Goal: Use online tool/utility: Utilize a website feature to perform a specific function

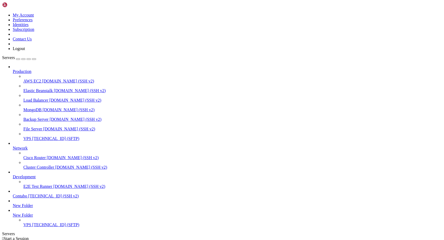
scroll to position [31, 0]
click at [33, 193] on span "[TECHNICAL_ID] (SSH v2)" at bounding box center [53, 195] width 50 height 5
drag, startPoint x: 29, startPoint y: 337, endPoint x: 58, endPoint y: 338, distance: 28.7
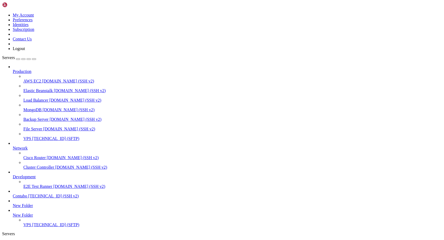
drag, startPoint x: 25, startPoint y: 348, endPoint x: 53, endPoint y: 348, distance: 28.4
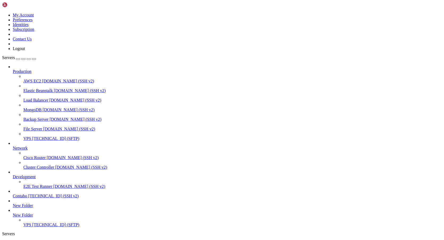
scroll to position [343, 0]
drag, startPoint x: 182, startPoint y: 480, endPoint x: 187, endPoint y: 473, distance: 8.8
drag, startPoint x: 157, startPoint y: 531, endPoint x: 4, endPoint y: 532, distance: 152.7
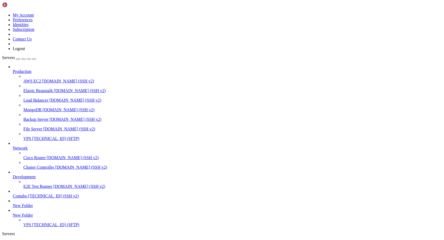
drag, startPoint x: 111, startPoint y: 419, endPoint x: 132, endPoint y: 405, distance: 25.1
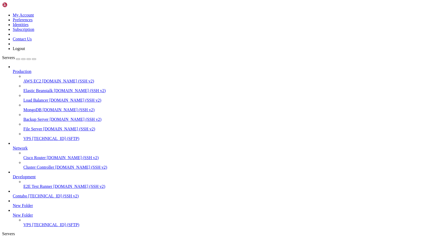
drag, startPoint x: 161, startPoint y: 388, endPoint x: 161, endPoint y: 382, distance: 6.1
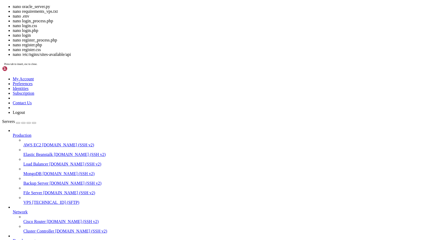
drag, startPoint x: 150, startPoint y: 495, endPoint x: 141, endPoint y: 498, distance: 9.6
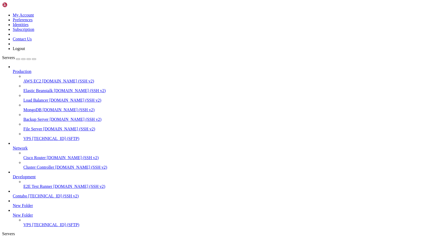
drag, startPoint x: 113, startPoint y: 397, endPoint x: 81, endPoint y: 422, distance: 41.2
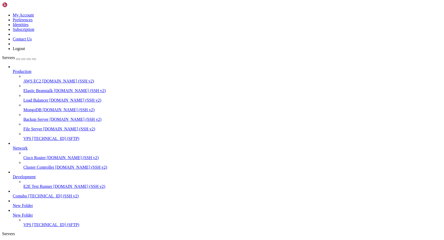
scroll to position [334, 0]
drag, startPoint x: 136, startPoint y: 456, endPoint x: 129, endPoint y: 443, distance: 14.9
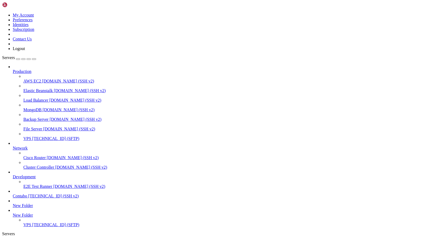
drag, startPoint x: 118, startPoint y: 464, endPoint x: 113, endPoint y: 484, distance: 20.8
drag, startPoint x: 17, startPoint y: 479, endPoint x: 4, endPoint y: 435, distance: 46.1
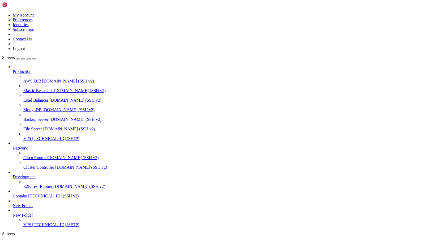
drag, startPoint x: 149, startPoint y: 484, endPoint x: 146, endPoint y: 452, distance: 32.3
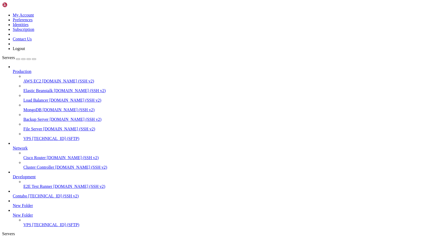
drag, startPoint x: 199, startPoint y: 505, endPoint x: 193, endPoint y: 519, distance: 16.0
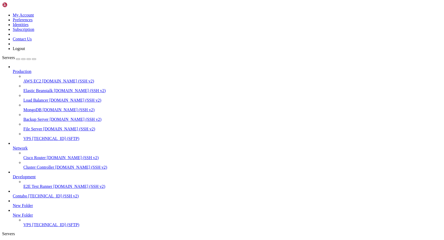
scroll to position [627, 0]
